Goal: Navigation & Orientation: Find specific page/section

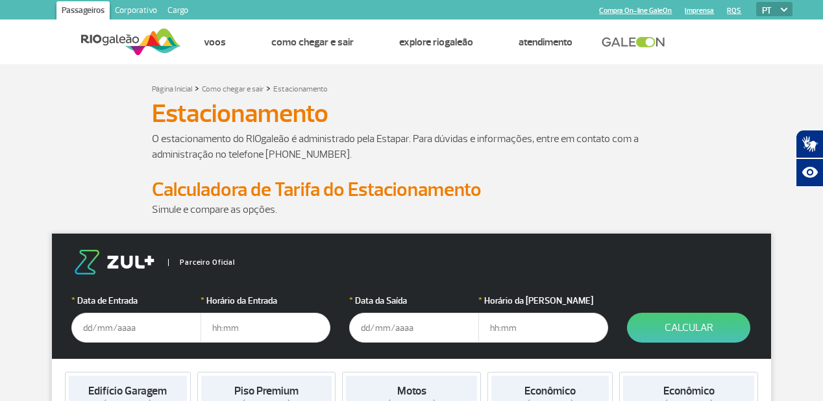
click at [135, 10] on link "Corporativo" at bounding box center [136, 11] width 53 height 21
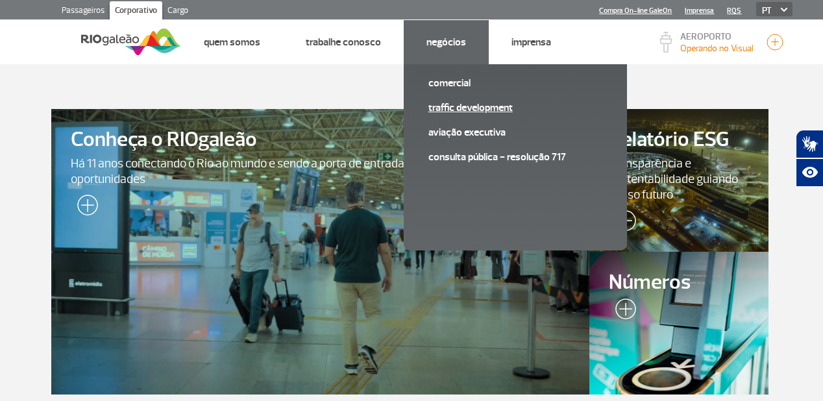
click at [439, 108] on link "Traffic Development" at bounding box center [515, 108] width 174 height 14
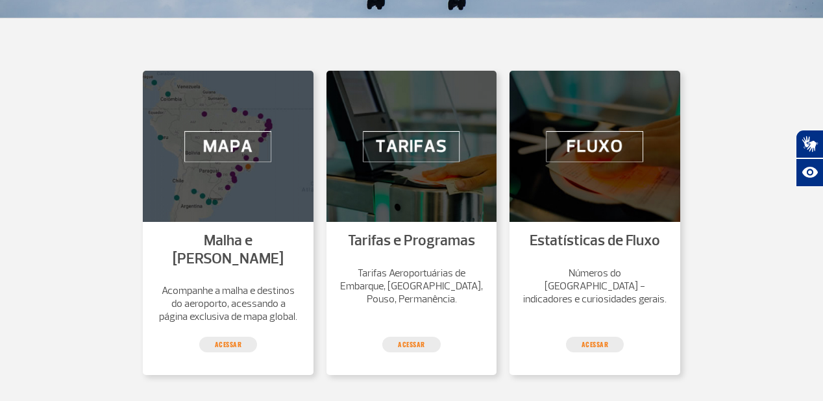
scroll to position [320, 0]
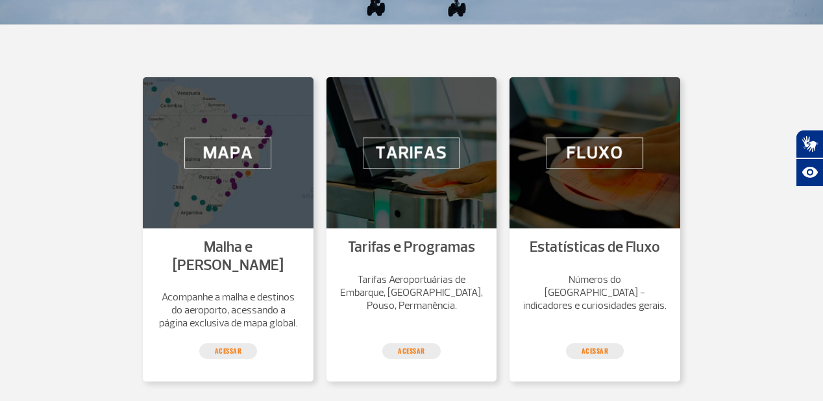
click at [436, 148] on img at bounding box center [411, 152] width 171 height 151
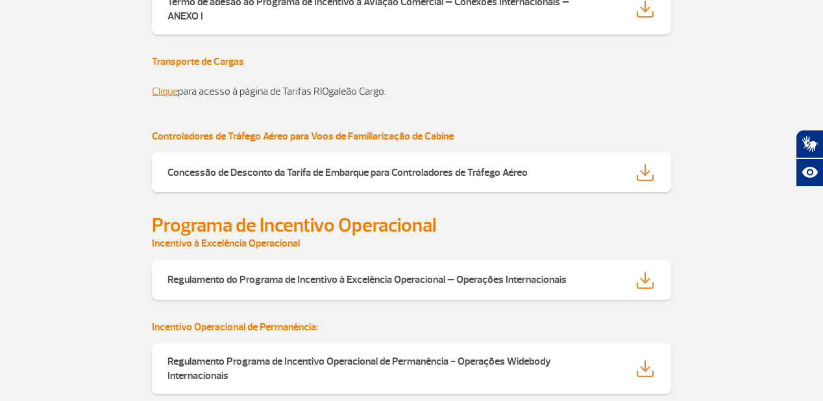
scroll to position [1099, 0]
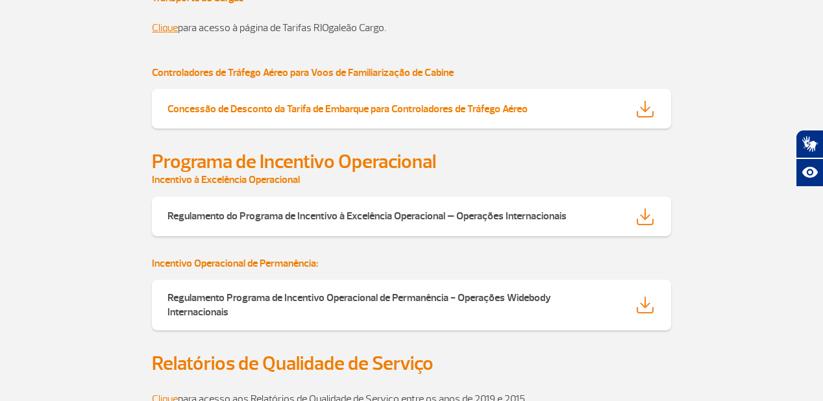
click at [647, 110] on img at bounding box center [644, 109] width 17 height 17
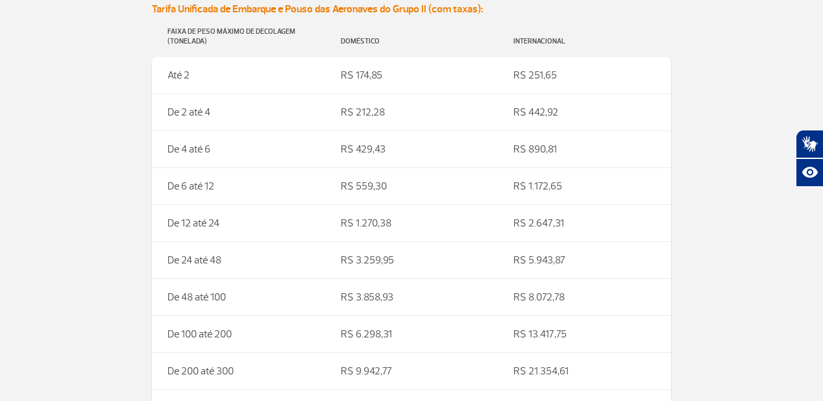
scroll to position [2064, 0]
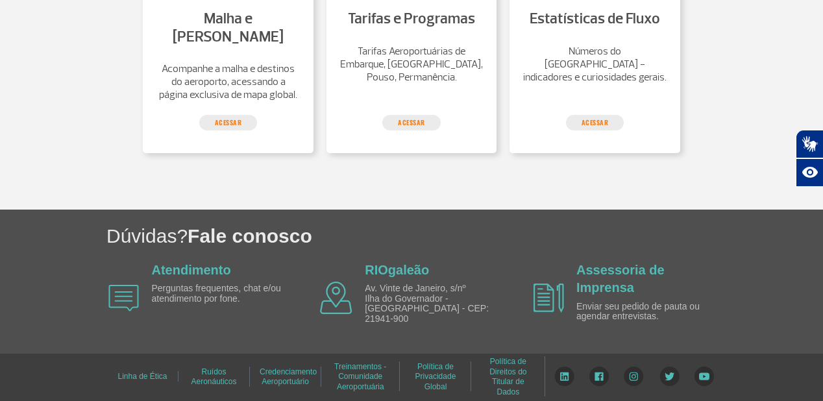
scroll to position [320, 0]
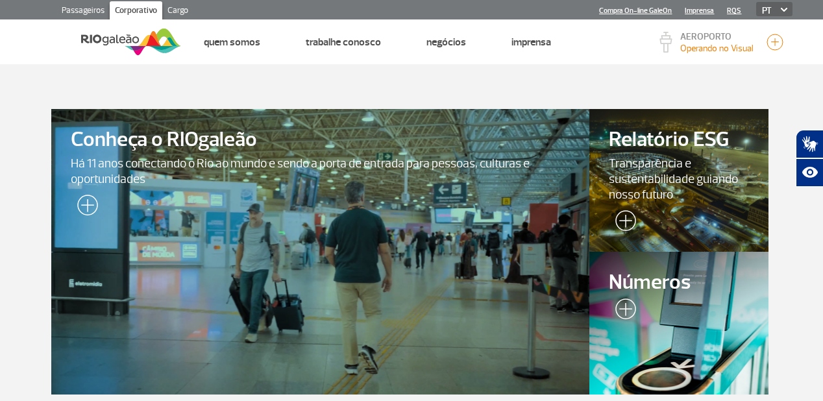
click at [84, 10] on link "Passageiros" at bounding box center [82, 11] width 53 height 21
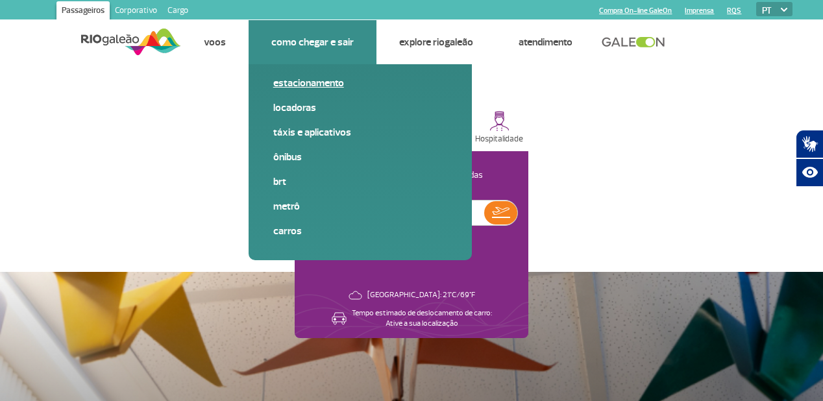
click at [312, 78] on link "Estacionamento" at bounding box center [360, 83] width 174 height 14
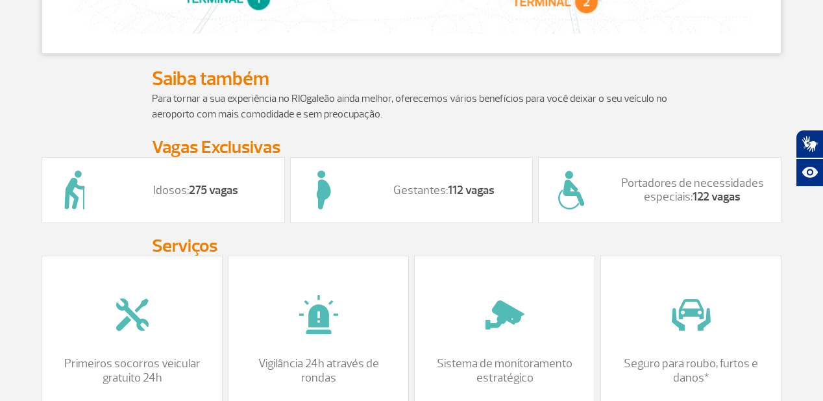
scroll to position [1246, 0]
